Goal: Information Seeking & Learning: Learn about a topic

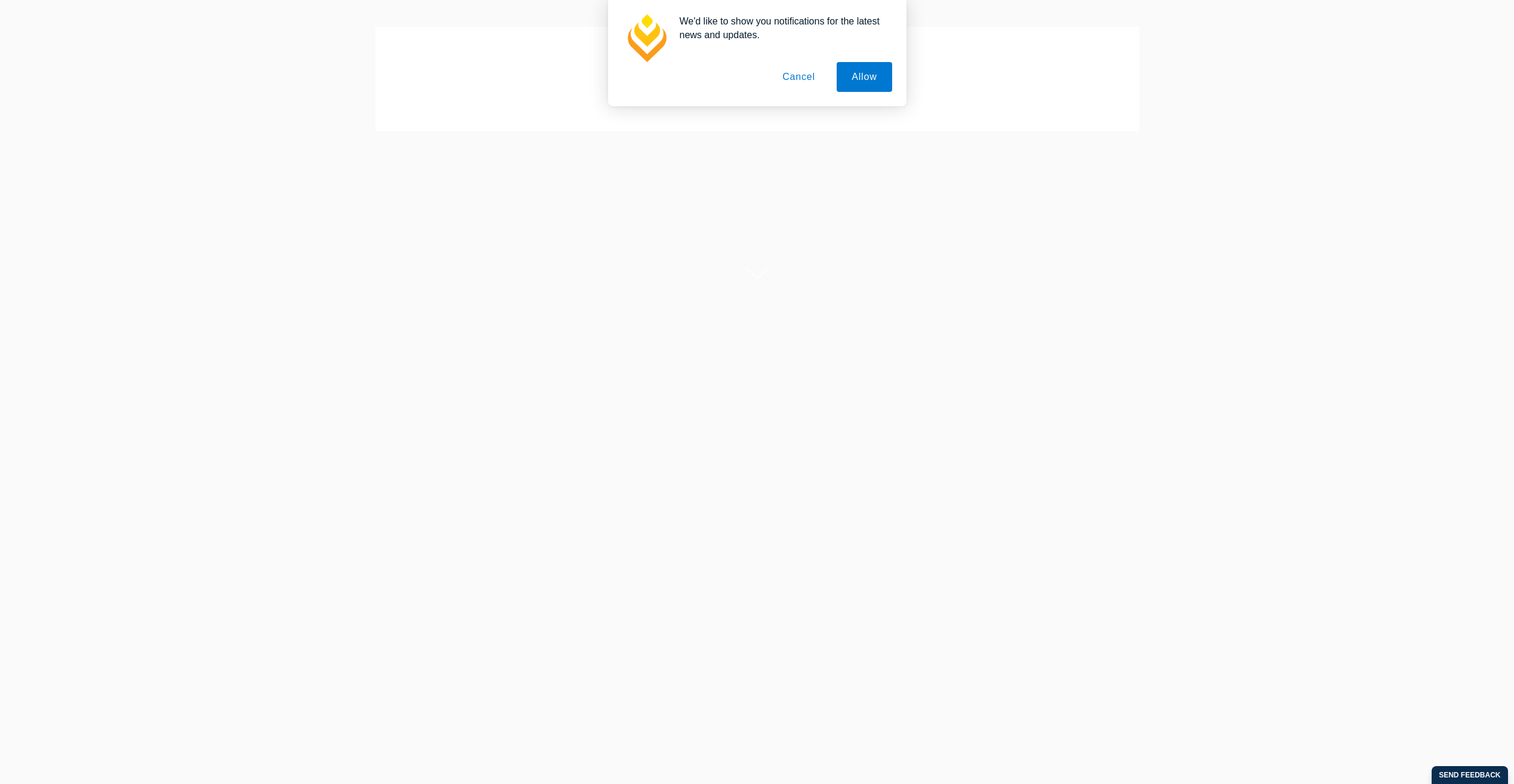
click at [799, 78] on button "Cancel" at bounding box center [799, 77] width 63 height 30
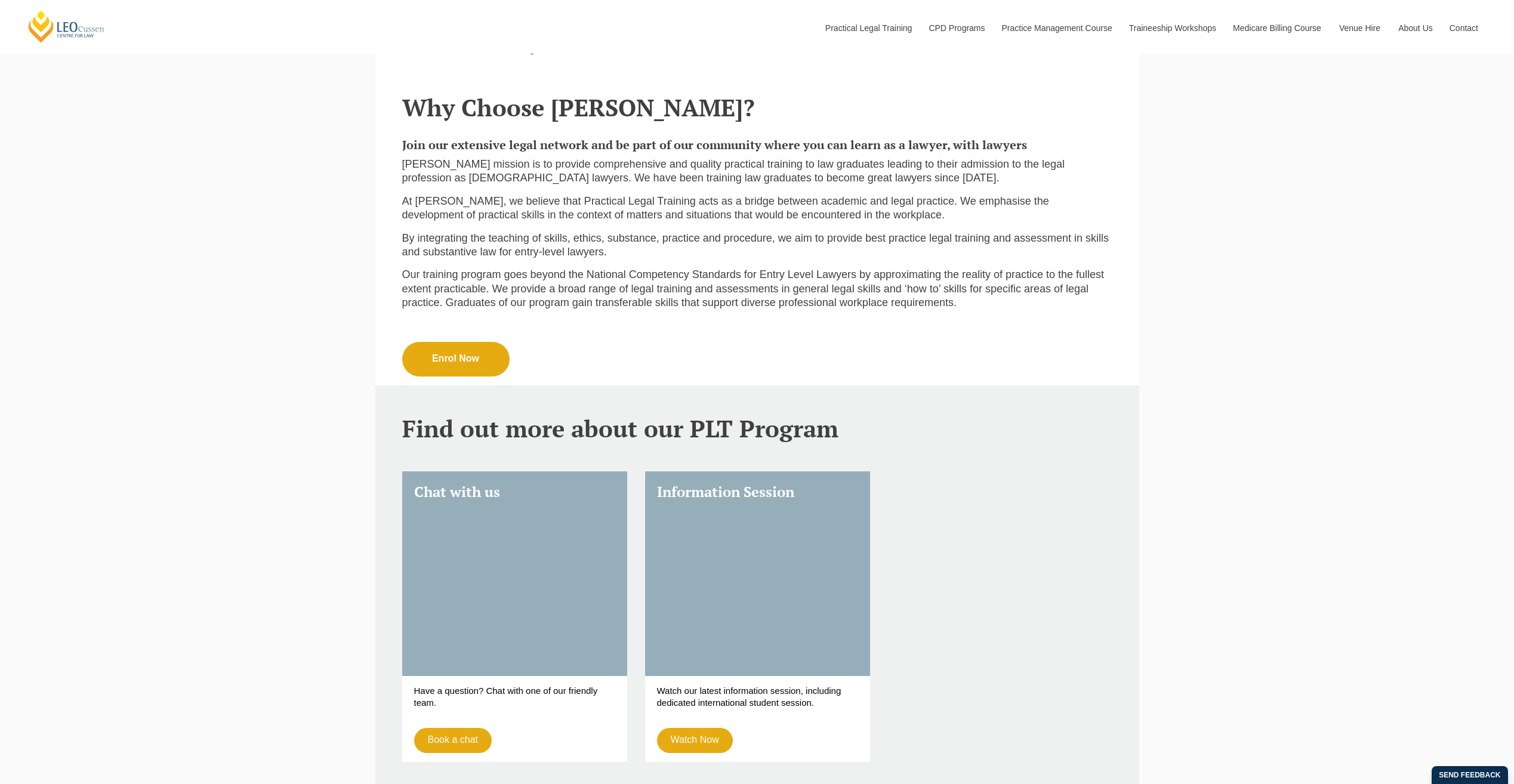
scroll to position [363, 0]
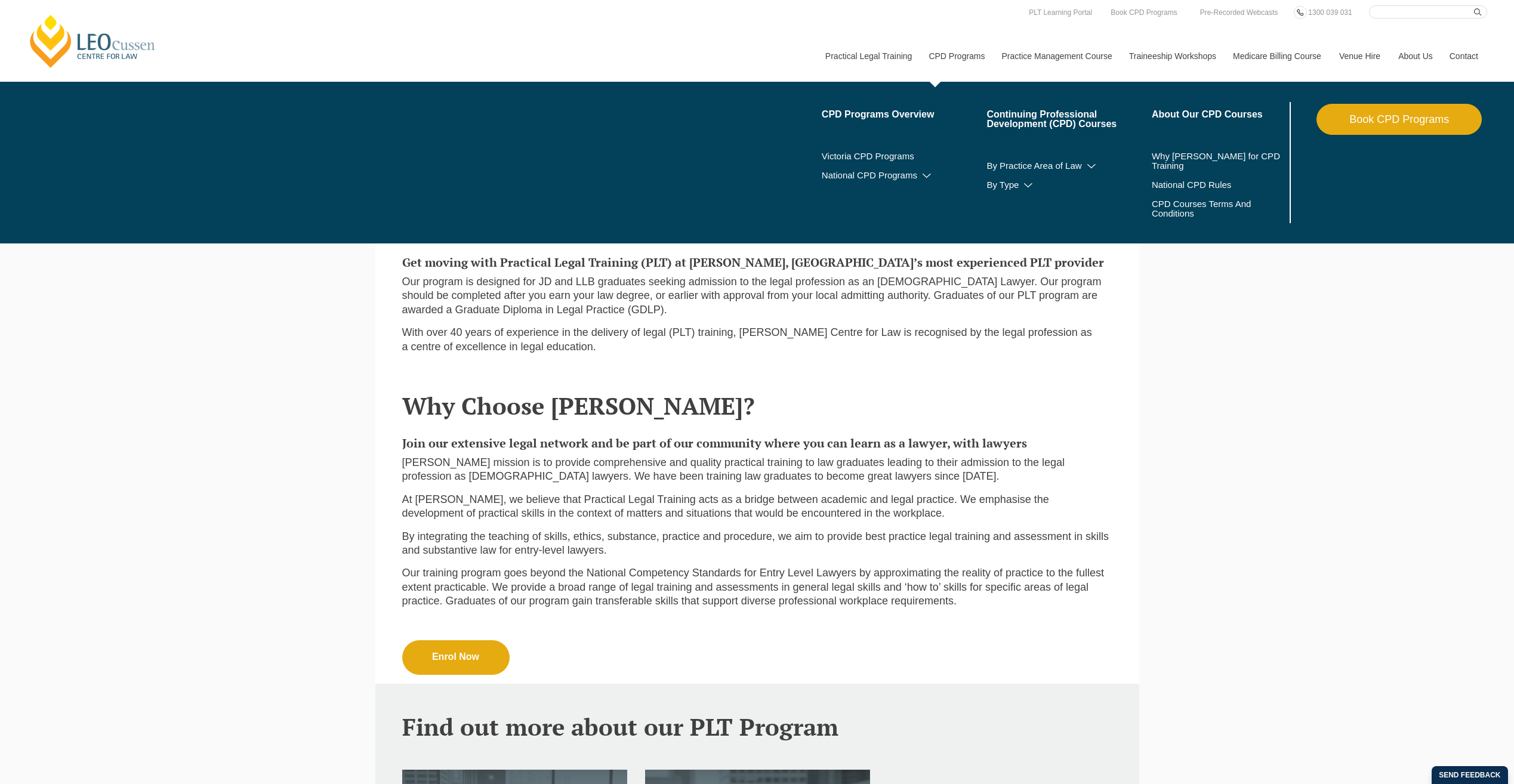
click at [940, 55] on link "CPD Programs" at bounding box center [956, 56] width 73 height 52
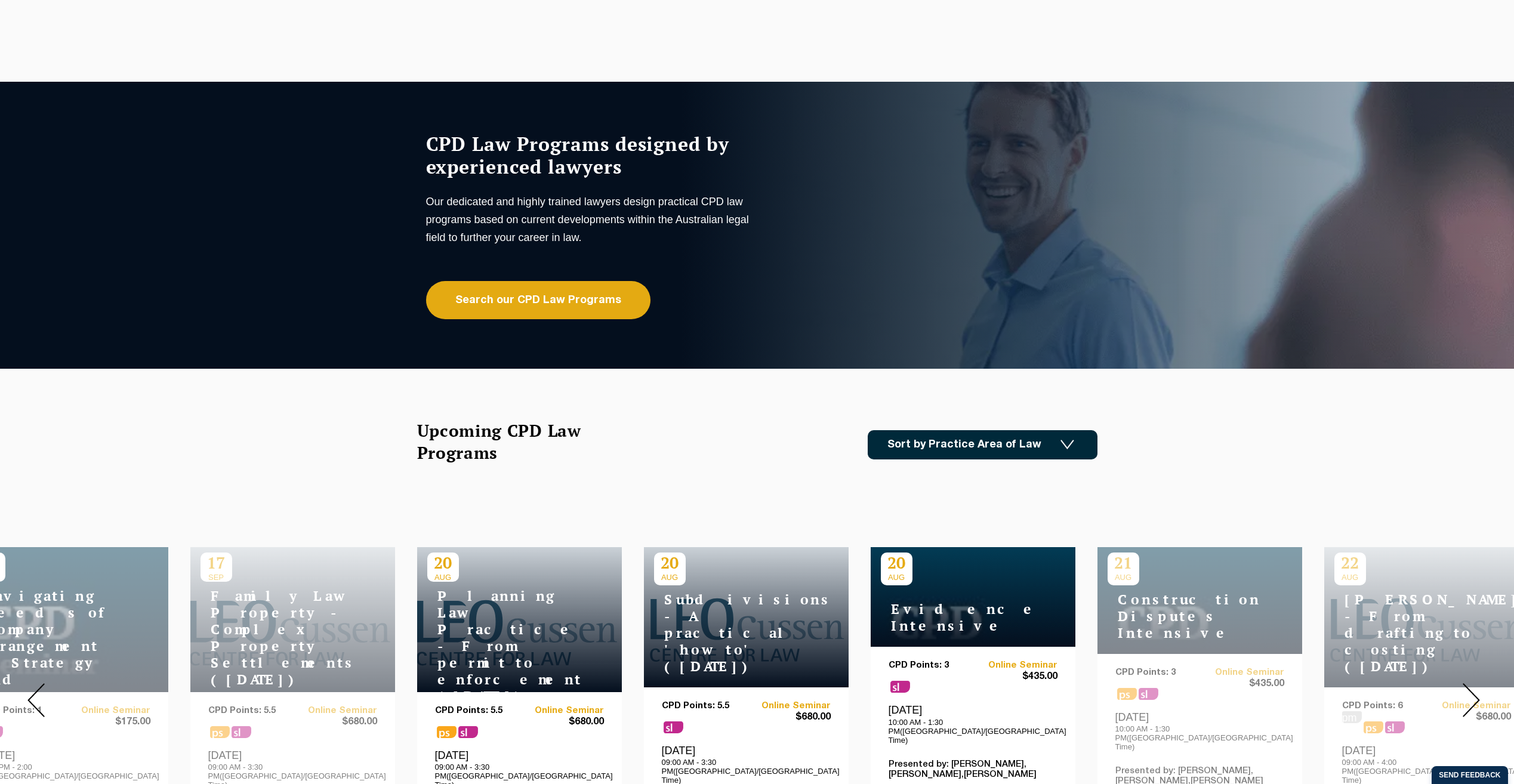
click at [1475, 693] on img at bounding box center [1472, 700] width 17 height 34
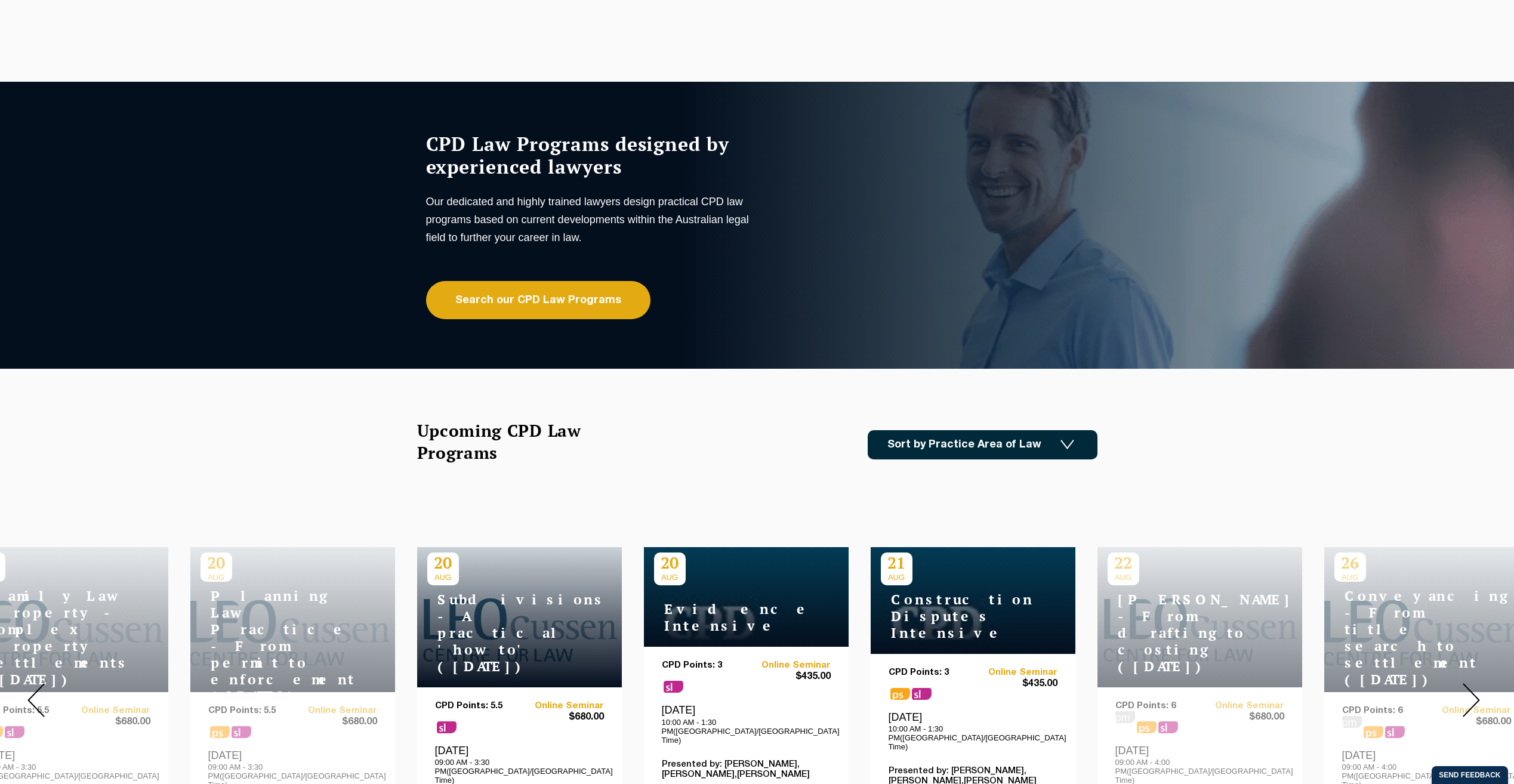
click at [1475, 693] on img at bounding box center [1472, 700] width 17 height 34
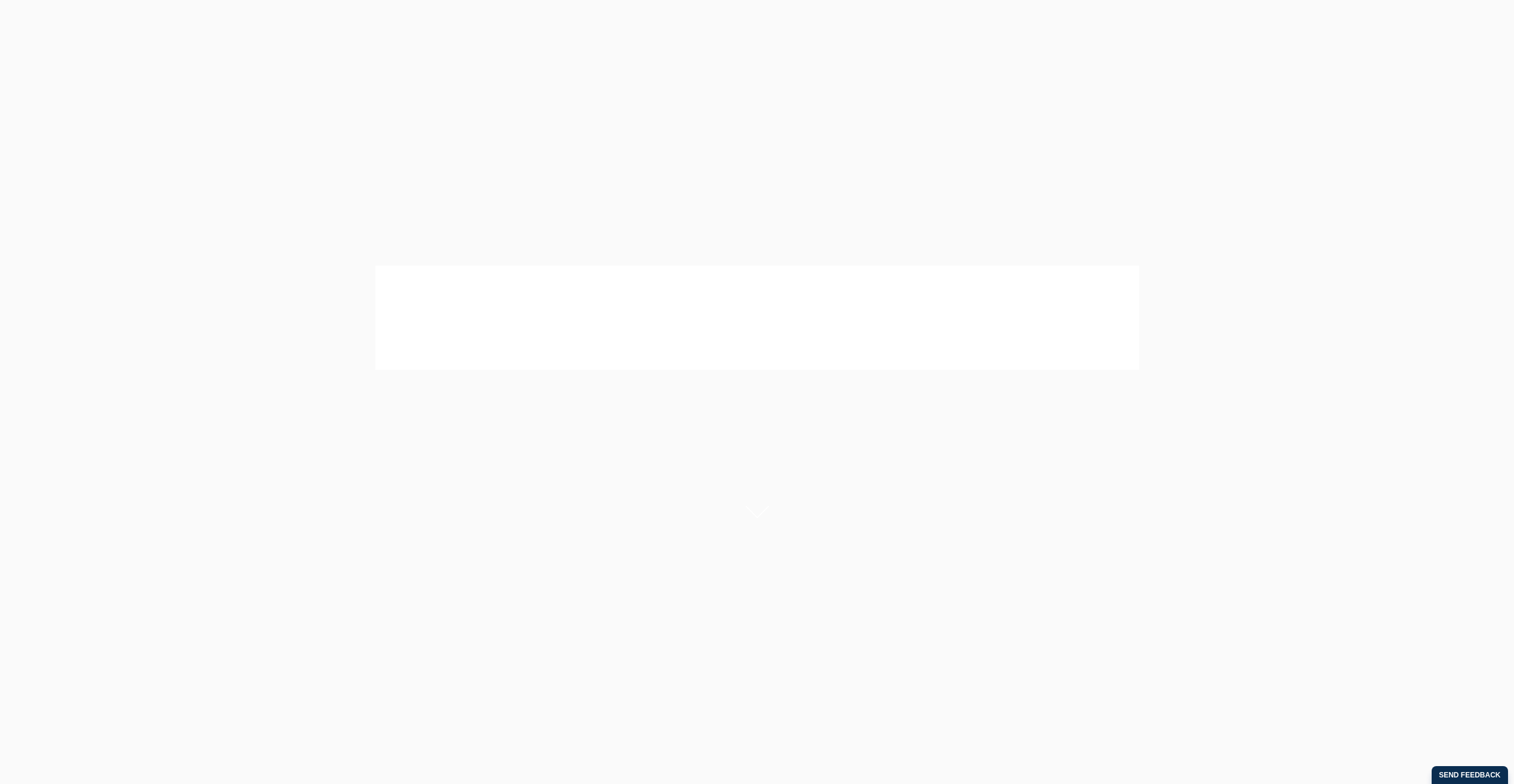
click at [582, 153] on div at bounding box center [757, 317] width 1514 height 454
